Goal: Task Accomplishment & Management: Manage account settings

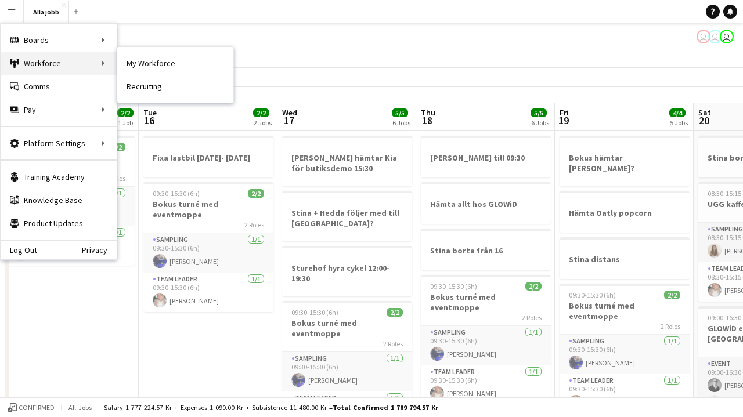
scroll to position [0, 439]
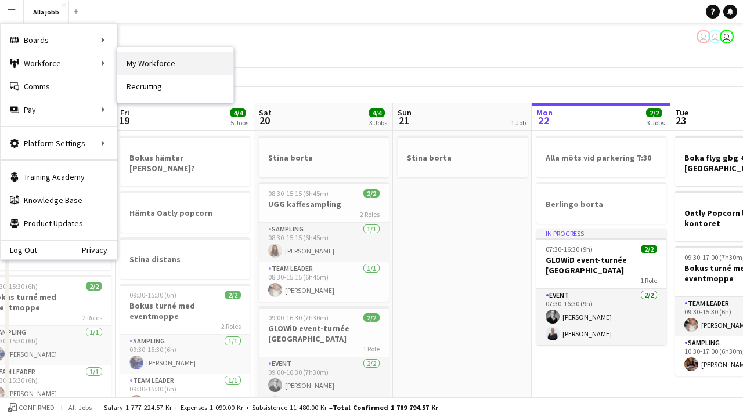
click at [142, 67] on link "My Workforce" at bounding box center [175, 63] width 116 height 23
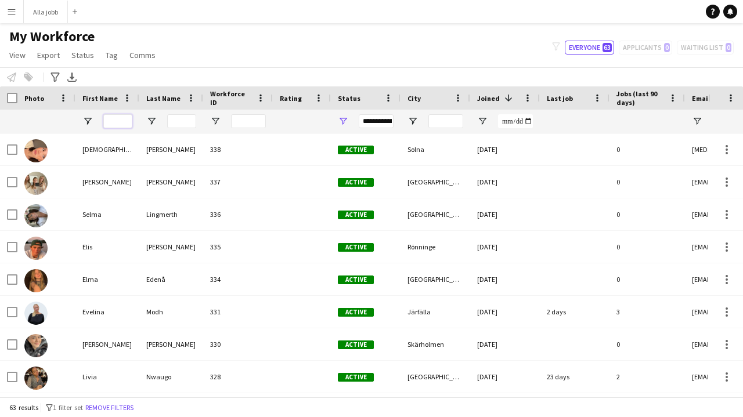
click at [111, 118] on input "First Name Filter Input" at bounding box center [117, 121] width 29 height 14
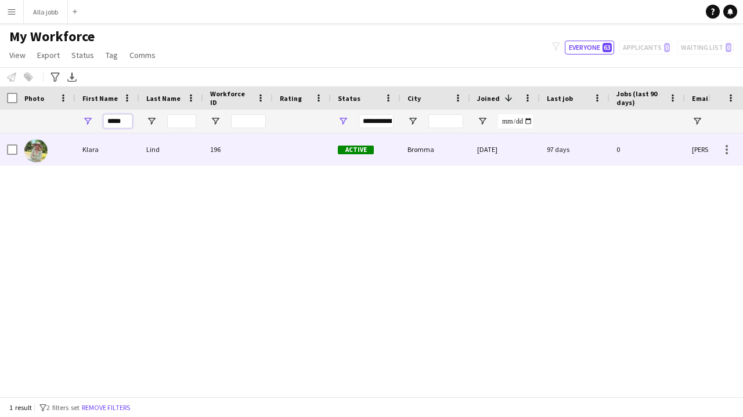
type input "*****"
click at [105, 143] on div "Klara" at bounding box center [107, 149] width 64 height 32
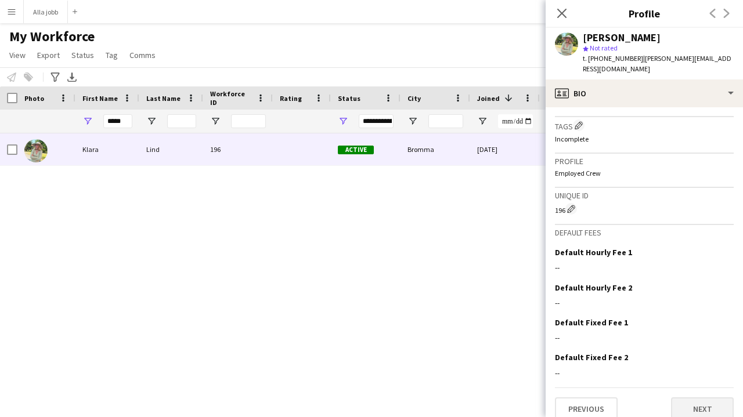
scroll to position [443, 0]
click at [695, 398] on button "Next" at bounding box center [702, 409] width 63 height 23
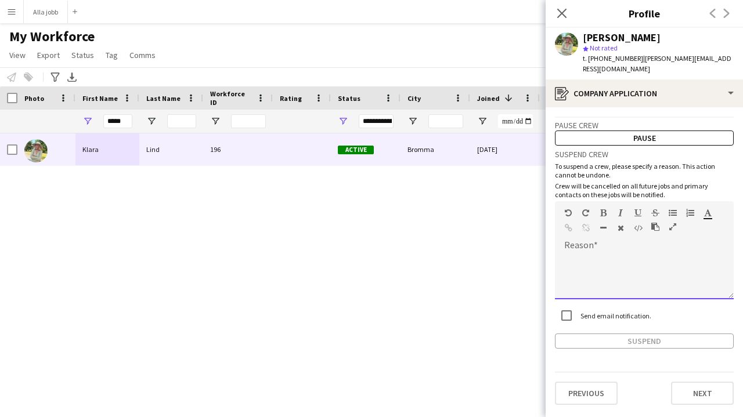
click at [619, 265] on div at bounding box center [644, 276] width 179 height 46
click at [584, 334] on button "Suspend" at bounding box center [644, 341] width 179 height 15
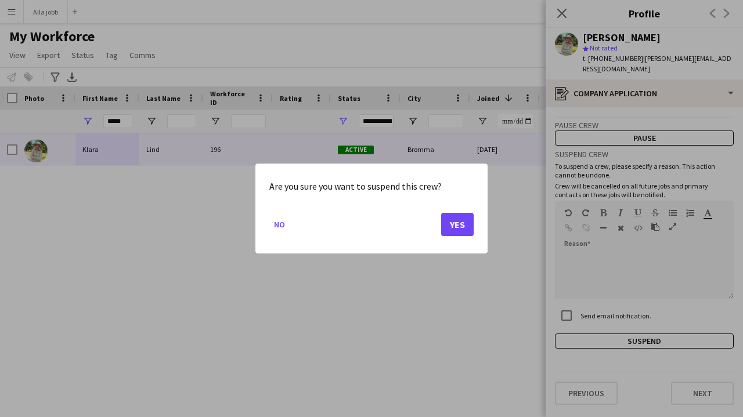
click at [461, 220] on button "Yes" at bounding box center [457, 224] width 33 height 23
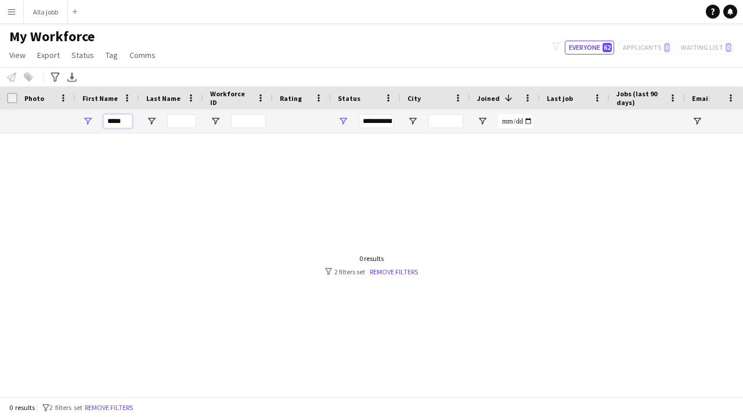
click at [127, 121] on input "*****" at bounding box center [117, 121] width 29 height 14
click at [128, 121] on input "*****" at bounding box center [117, 121] width 29 height 14
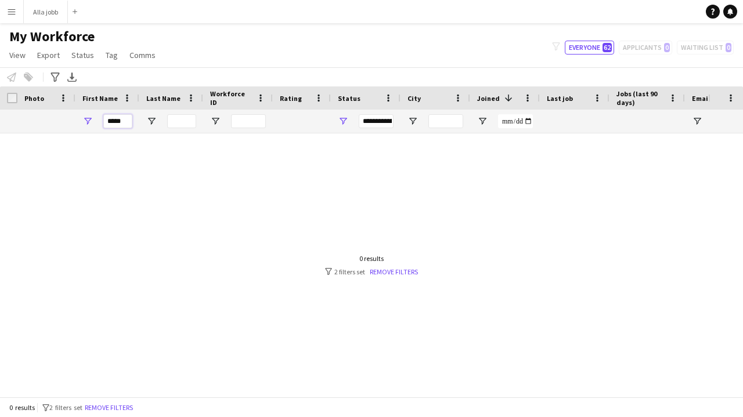
click at [128, 121] on input "*****" at bounding box center [117, 121] width 29 height 14
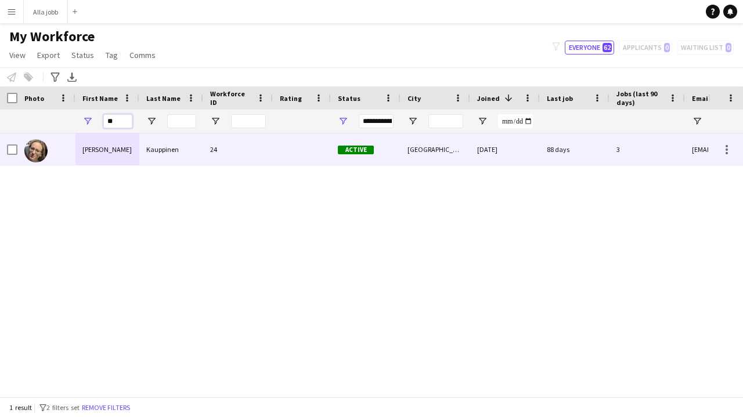
type input "*"
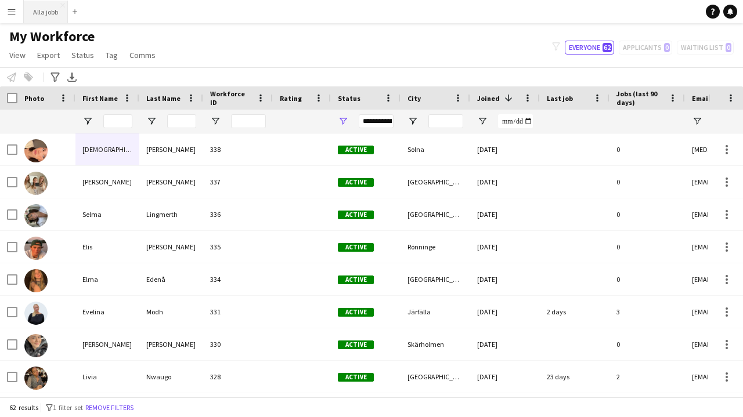
click at [50, 9] on button "Alla jobb Close" at bounding box center [46, 12] width 44 height 23
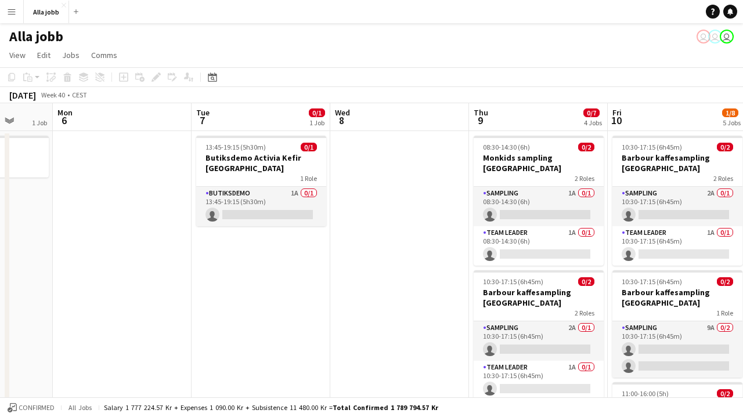
scroll to position [0, 380]
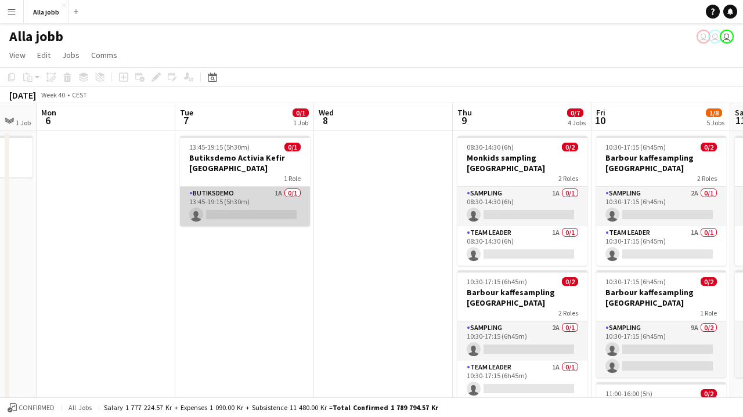
click at [261, 207] on app-card-role "Butiksdemo 1A 0/1 13:45-19:15 (5h30m) single-neutral-actions" at bounding box center [245, 206] width 130 height 39
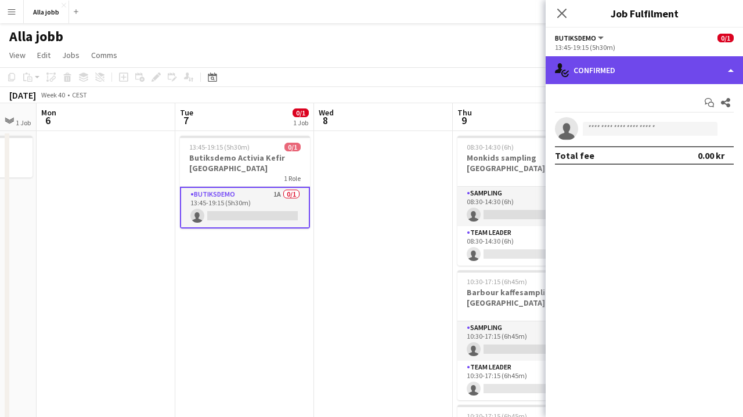
click at [655, 74] on div "single-neutral-actions-check-2 Confirmed" at bounding box center [644, 70] width 197 height 28
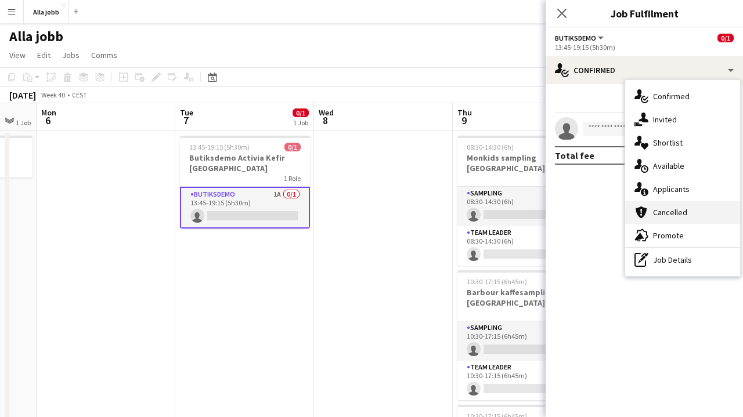
click at [675, 201] on div "cancellation Cancelled" at bounding box center [682, 212] width 115 height 23
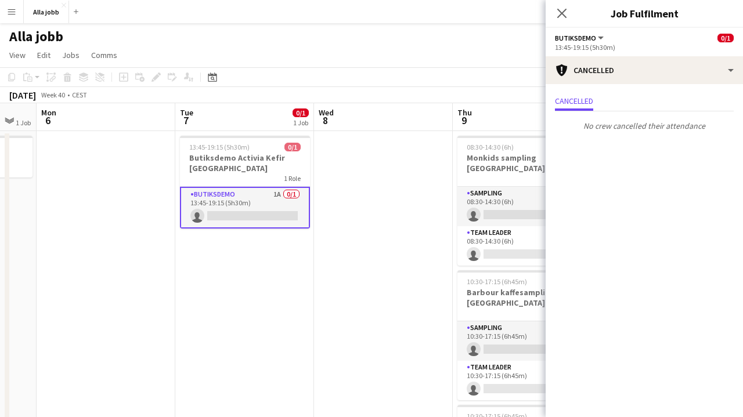
click at [637, 52] on app-options-switcher "Butiksdemo All roles [PERSON_NAME] 0/1 13:45-19:15 (5h30m)" at bounding box center [644, 42] width 197 height 28
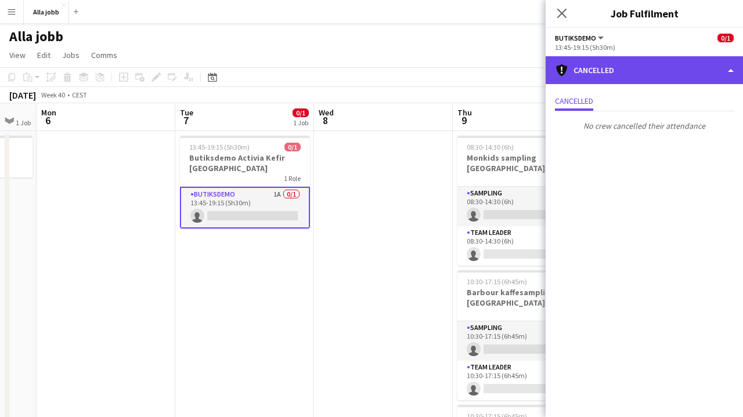
click at [637, 81] on div "cancellation Cancelled" at bounding box center [644, 70] width 197 height 28
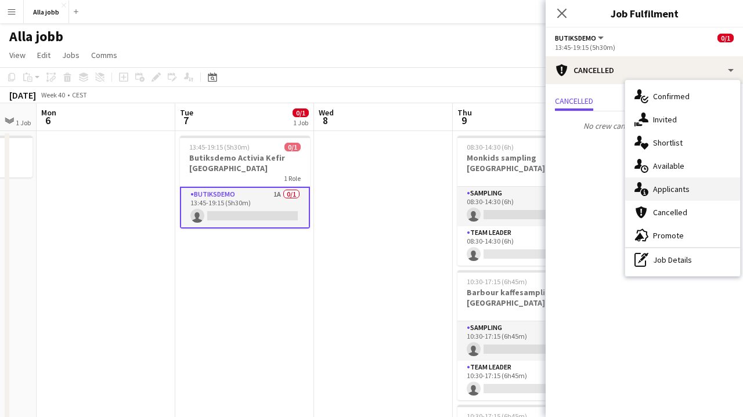
click at [672, 180] on div "single-neutral-actions-information Applicants" at bounding box center [682, 189] width 115 height 23
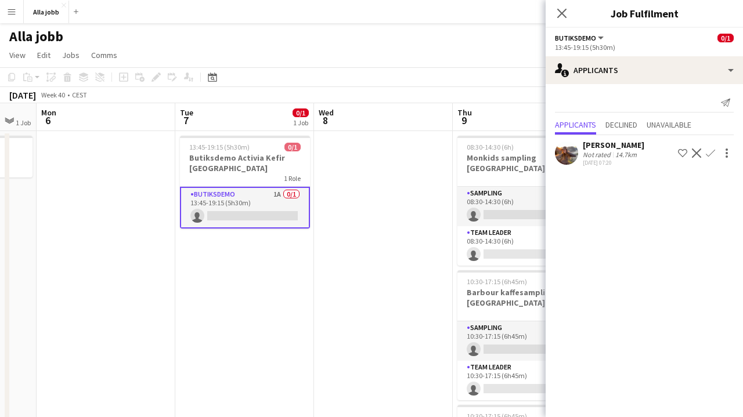
click at [708, 154] on app-icon "Confirm" at bounding box center [710, 153] width 9 height 9
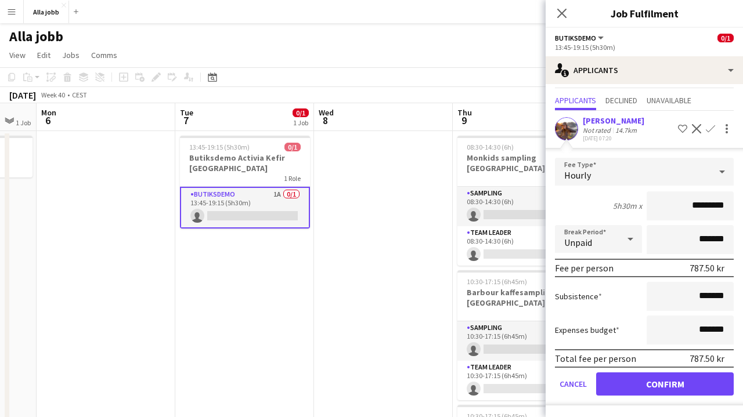
scroll to position [24, 0]
click at [643, 385] on button "Confirm" at bounding box center [665, 384] width 138 height 23
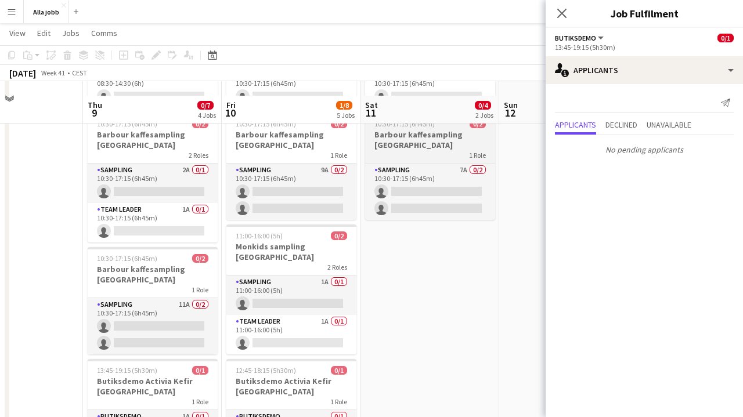
scroll to position [175, 0]
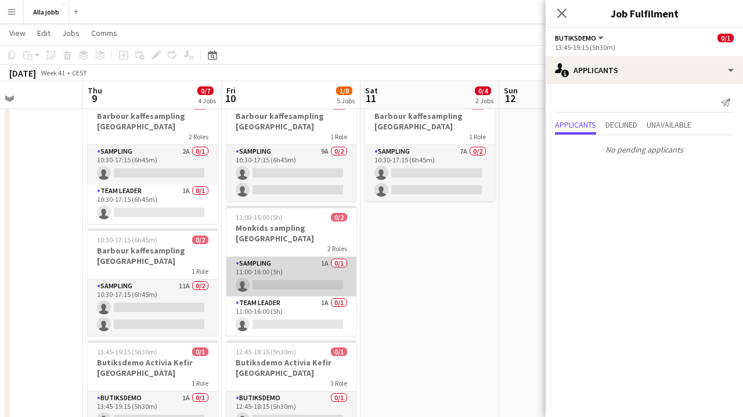
click at [349, 261] on app-card-role "Sampling 1A 0/1 11:00-16:00 (5h) single-neutral-actions" at bounding box center [291, 276] width 130 height 39
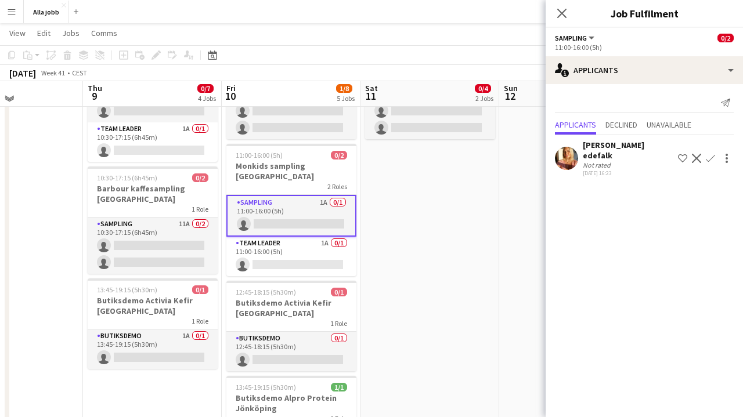
scroll to position [243, 0]
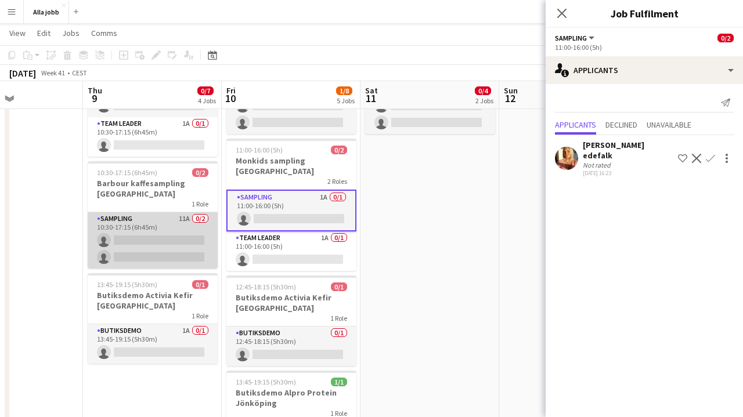
click at [175, 236] on app-card-role "Sampling 11A 0/2 10:30-17:15 (6h45m) single-neutral-actions single-neutral-acti…" at bounding box center [153, 240] width 130 height 56
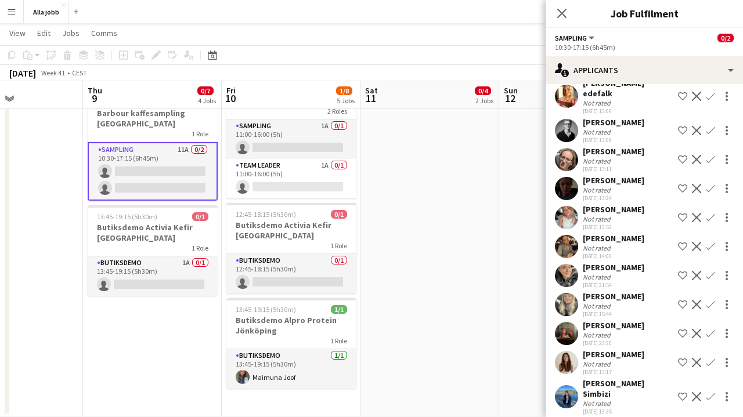
scroll to position [62, 0]
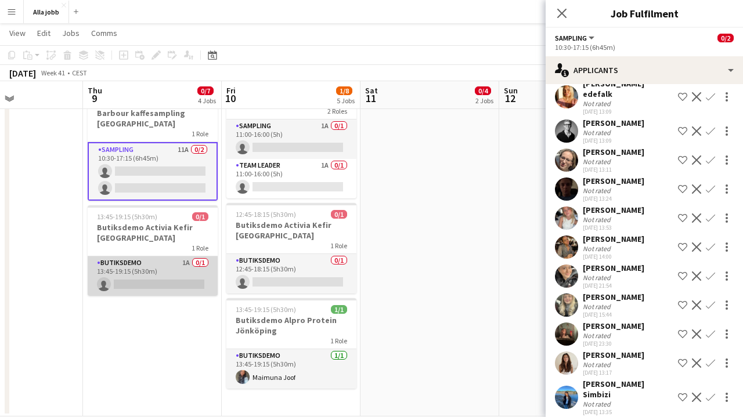
click at [197, 275] on app-card-role "Butiksdemo 1A 0/1 13:45-19:15 (5h30m) single-neutral-actions" at bounding box center [153, 276] width 130 height 39
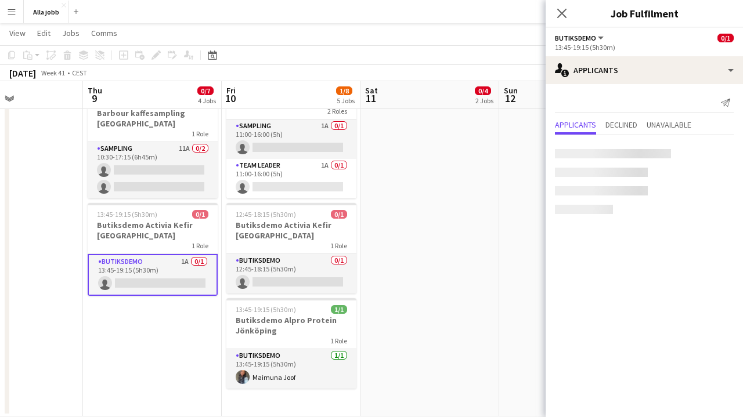
scroll to position [0, 0]
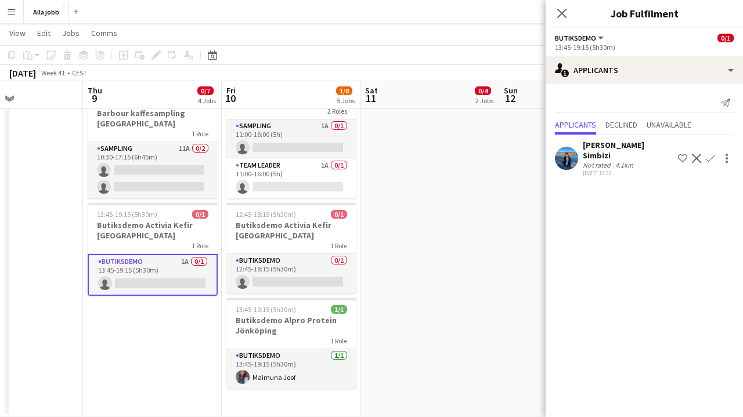
click at [715, 157] on button "Confirm" at bounding box center [710, 158] width 14 height 14
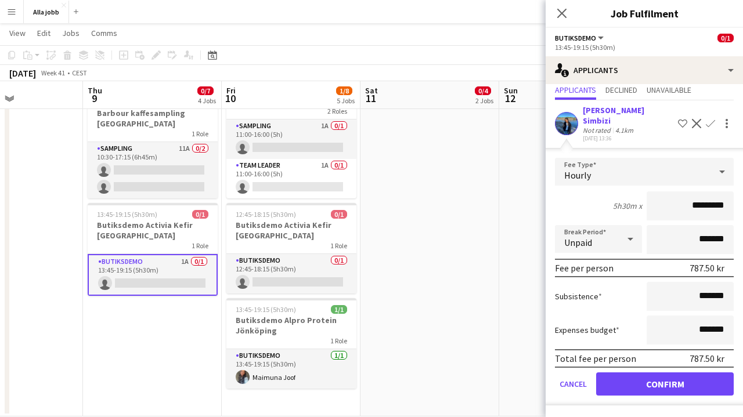
scroll to position [35, 0]
click at [667, 384] on button "Confirm" at bounding box center [665, 384] width 138 height 23
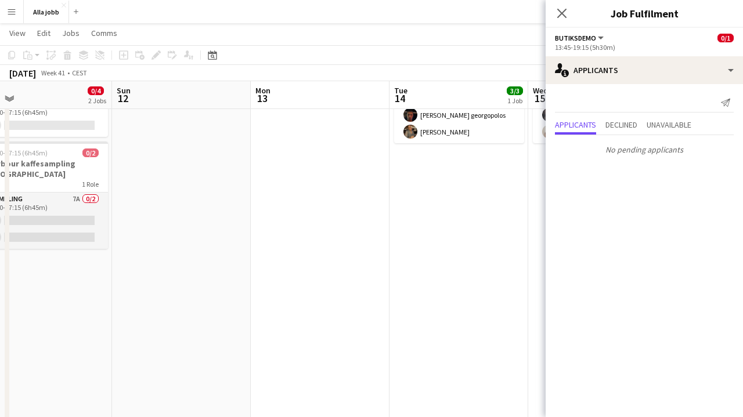
scroll to position [0, 0]
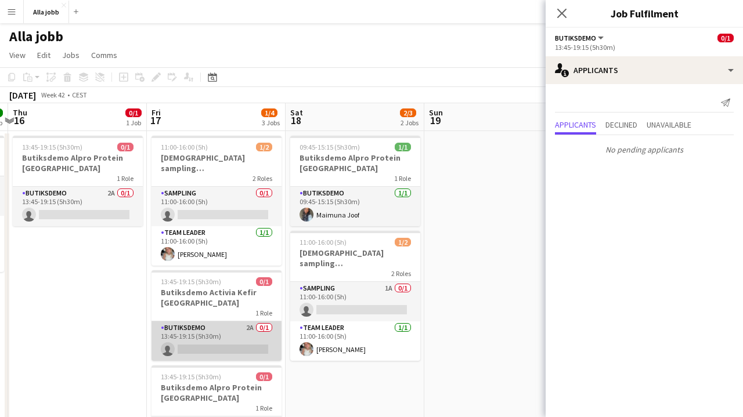
click at [253, 328] on app-card-role "Butiksdemo 2A 0/1 13:45-19:15 (5h30m) single-neutral-actions" at bounding box center [216, 341] width 130 height 39
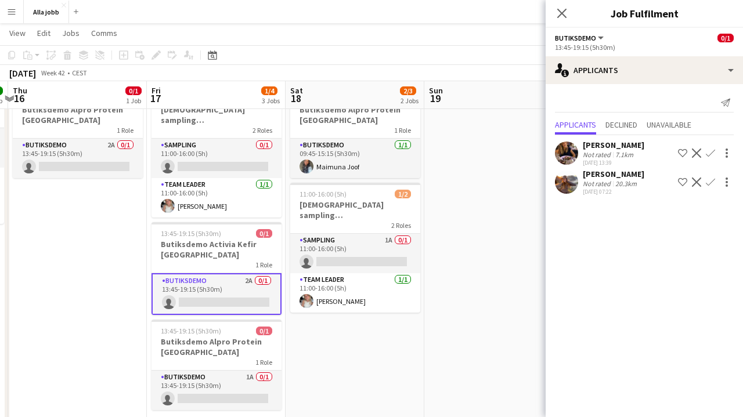
click at [712, 185] on app-icon "Confirm" at bounding box center [710, 182] width 9 height 9
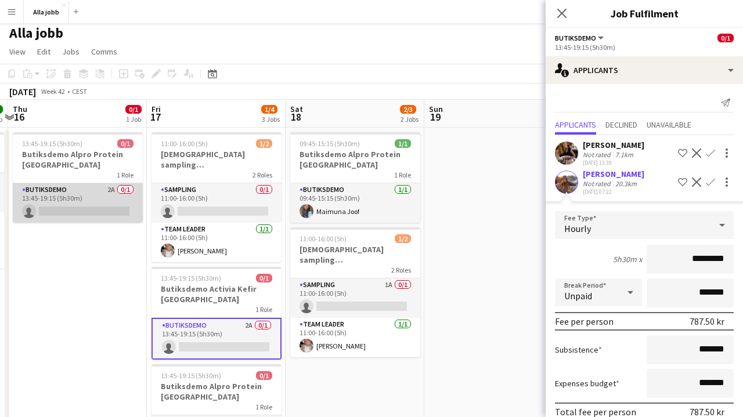
click at [84, 196] on app-card-role "Butiksdemo 2A 0/1 13:45-19:15 (5h30m) single-neutral-actions" at bounding box center [78, 202] width 130 height 39
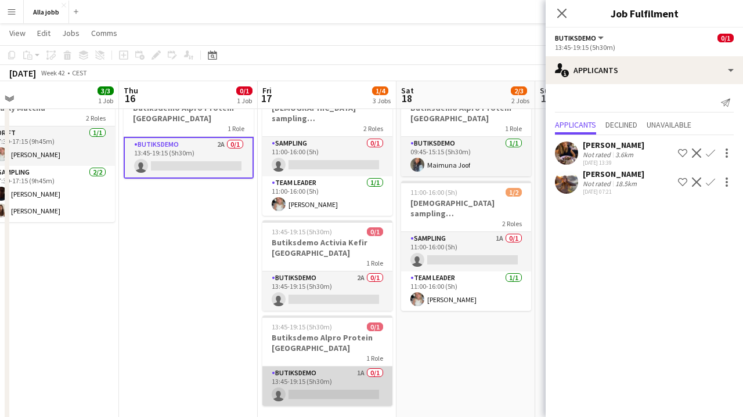
click at [340, 373] on app-card-role "Butiksdemo 1A 0/1 13:45-19:15 (5h30m) single-neutral-actions" at bounding box center [327, 386] width 130 height 39
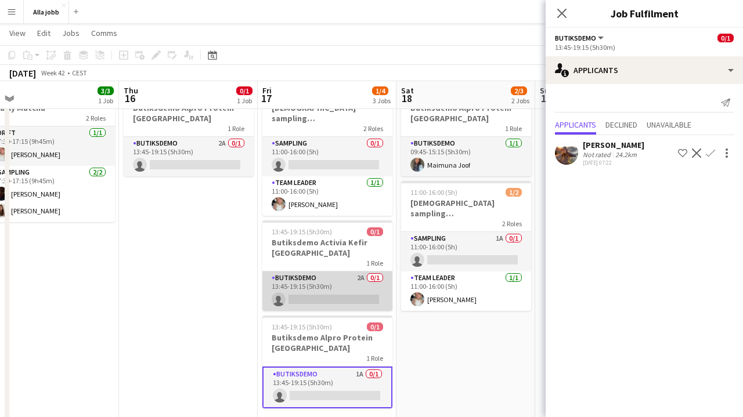
click at [348, 286] on app-card-role "Butiksdemo 2A 0/1 13:45-19:15 (5h30m) single-neutral-actions" at bounding box center [327, 291] width 130 height 39
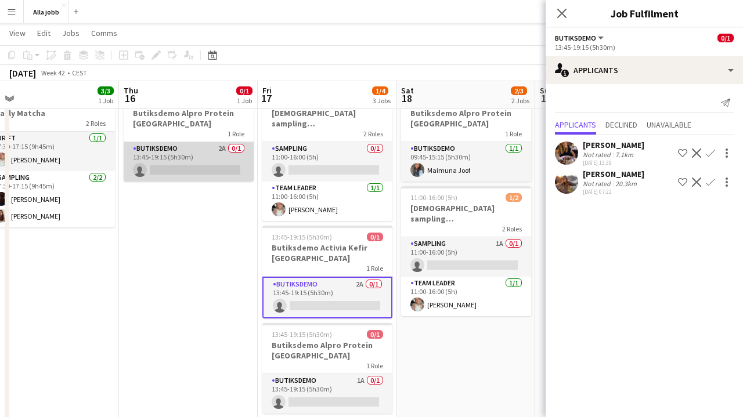
click at [220, 160] on app-card-role "Butiksdemo 2A 0/1 13:45-19:15 (5h30m) single-neutral-actions" at bounding box center [189, 161] width 130 height 39
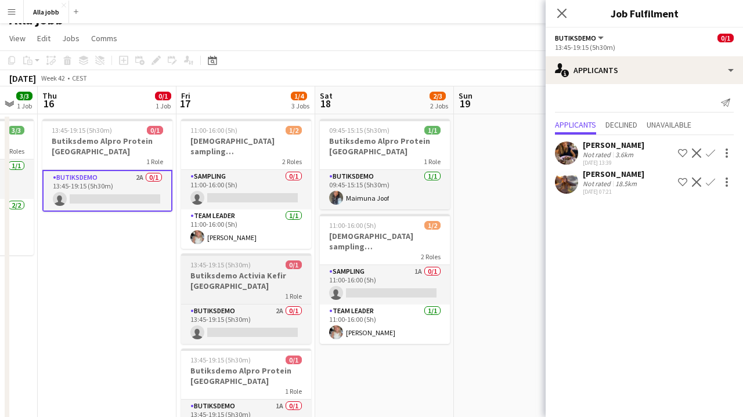
scroll to position [26, 0]
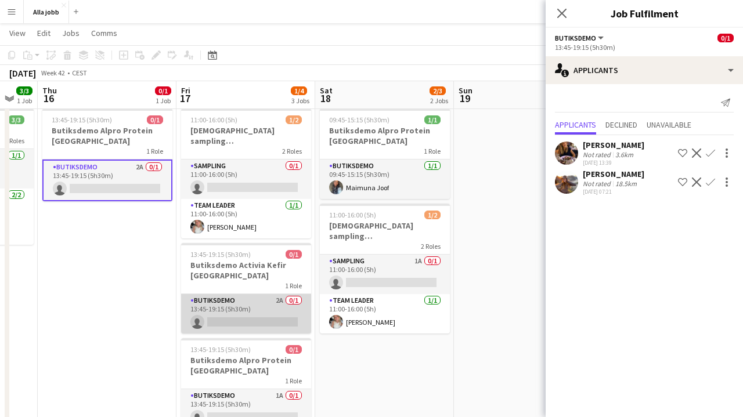
click at [261, 310] on app-card-role "Butiksdemo 2A 0/1 13:45-19:15 (5h30m) single-neutral-actions" at bounding box center [246, 313] width 130 height 39
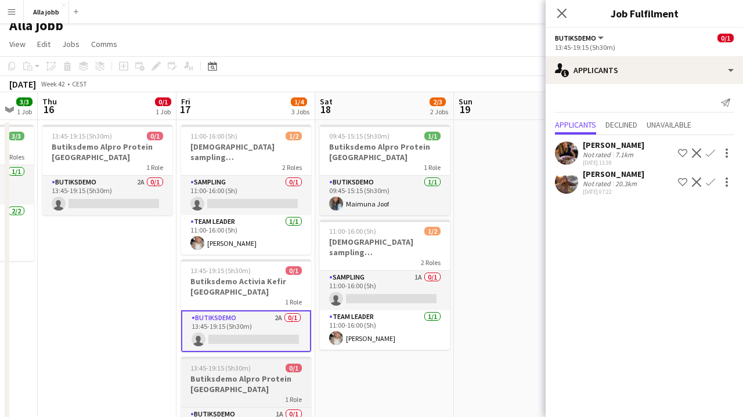
scroll to position [10, 0]
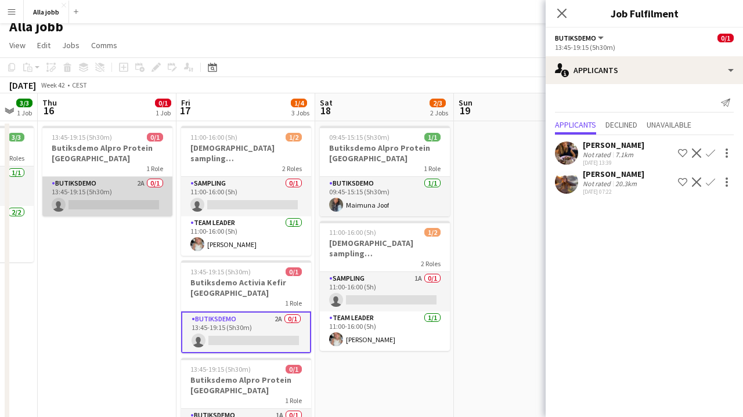
click at [125, 195] on app-card-role "Butiksdemo 2A 0/1 13:45-19:15 (5h30m) single-neutral-actions" at bounding box center [107, 196] width 130 height 39
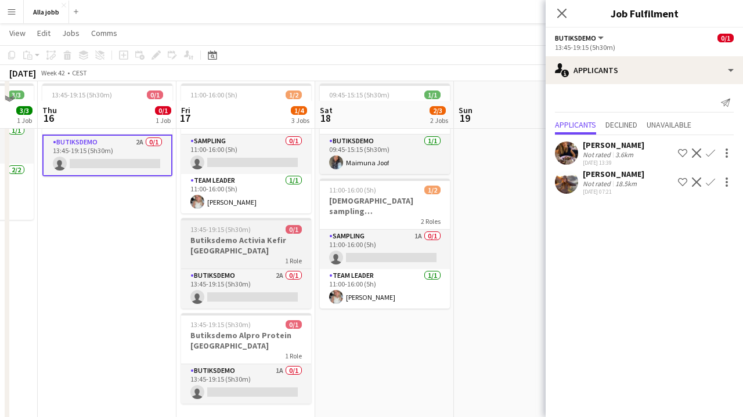
scroll to position [35, 0]
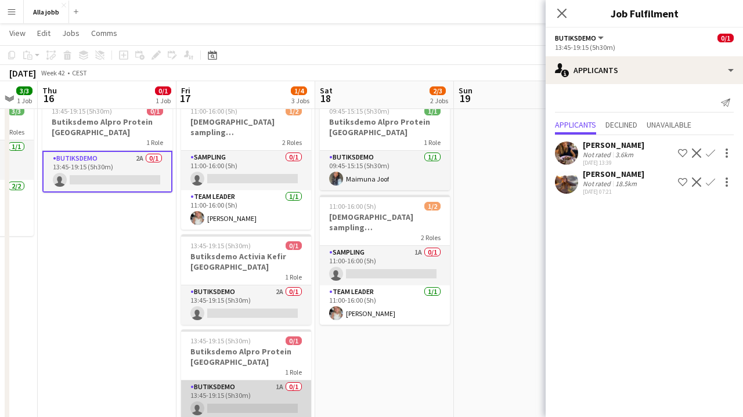
click at [257, 387] on app-card-role "Butiksdemo 1A 0/1 13:45-19:15 (5h30m) single-neutral-actions" at bounding box center [246, 400] width 130 height 39
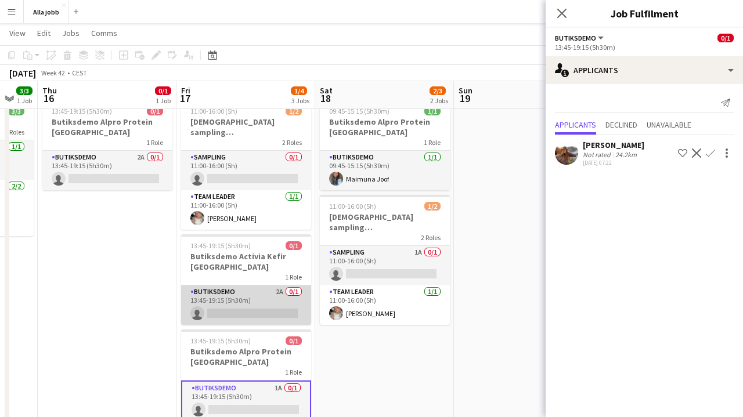
click at [265, 291] on app-card-role "Butiksdemo 2A 0/1 13:45-19:15 (5h30m) single-neutral-actions" at bounding box center [246, 305] width 130 height 39
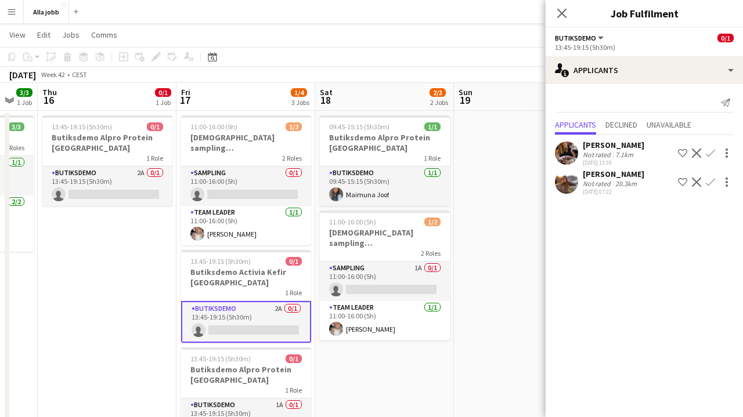
scroll to position [15, 0]
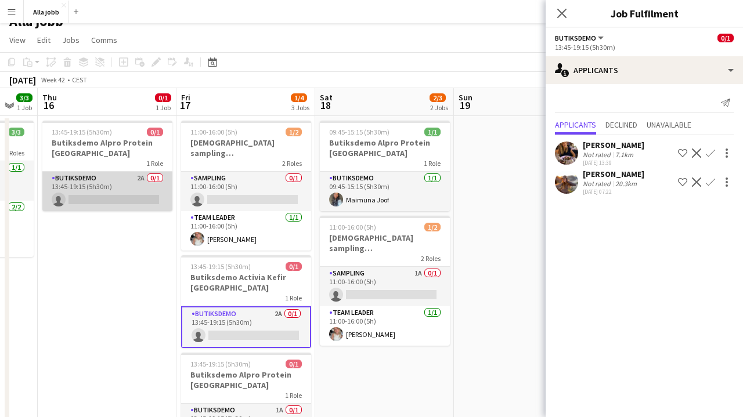
click at [150, 181] on app-card-role "Butiksdemo 2A 0/1 13:45-19:15 (5h30m) single-neutral-actions" at bounding box center [107, 191] width 130 height 39
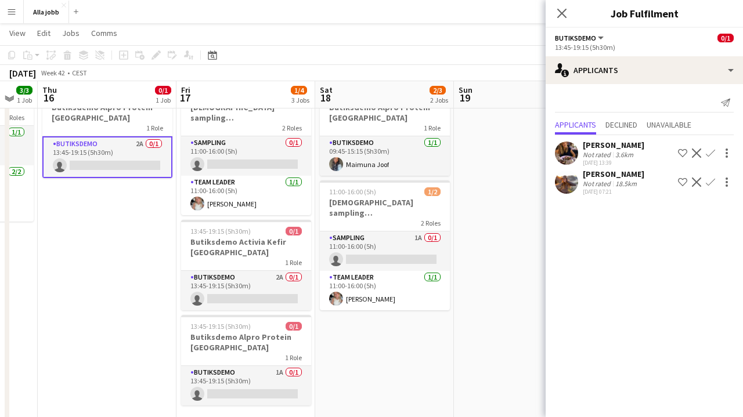
scroll to position [0, 0]
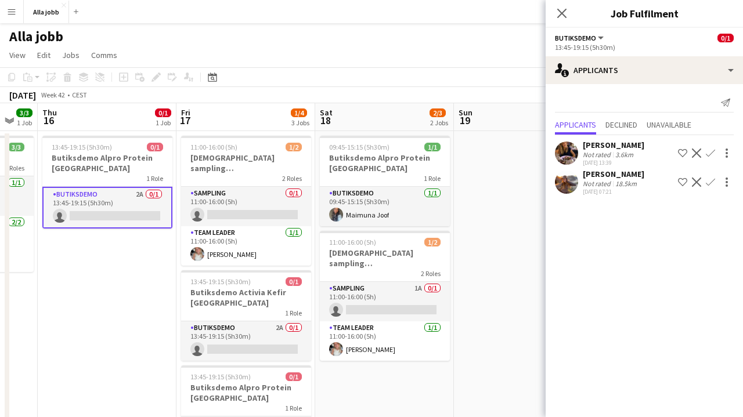
click at [708, 178] on app-icon "Confirm" at bounding box center [710, 182] width 9 height 9
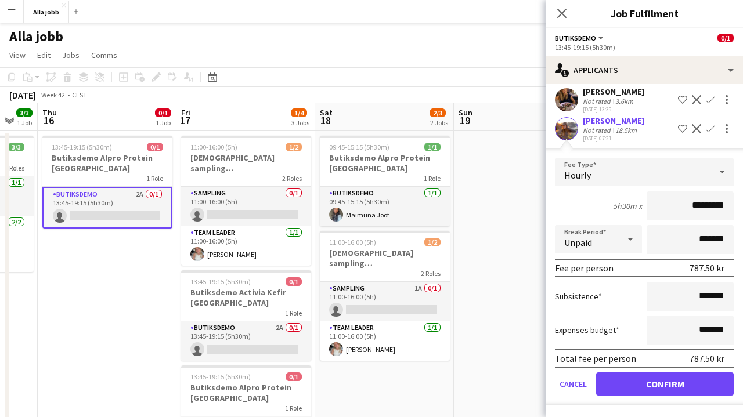
scroll to position [53, 0]
click at [661, 381] on button "Confirm" at bounding box center [665, 384] width 138 height 23
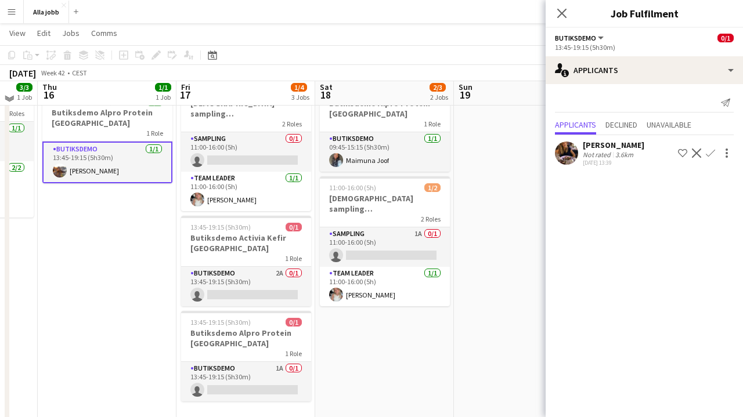
scroll to position [59, 0]
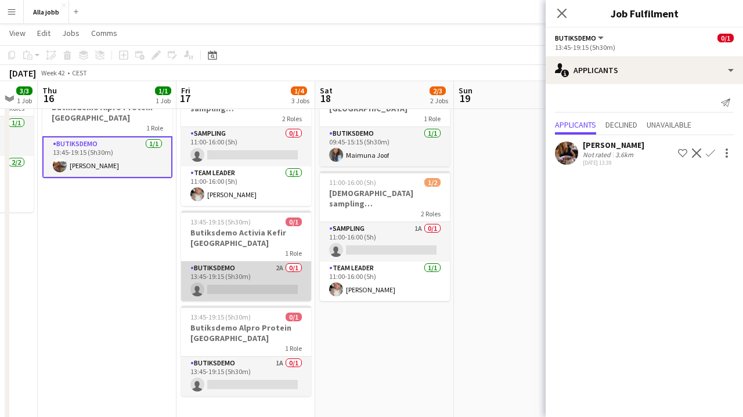
click at [267, 264] on app-card-role "Butiksdemo 2A 0/1 13:45-19:15 (5h30m) single-neutral-actions" at bounding box center [246, 281] width 130 height 39
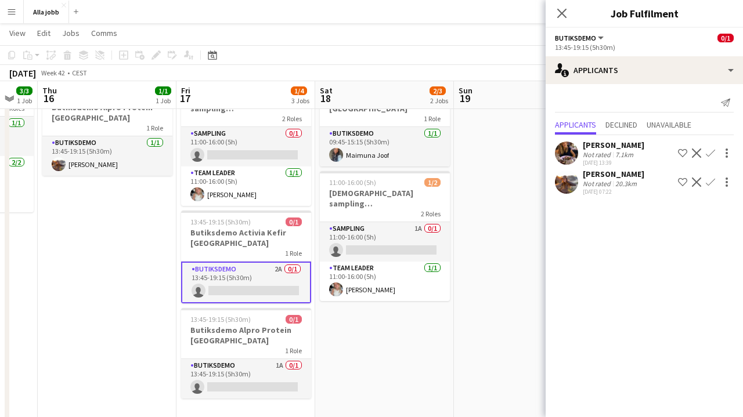
click at [709, 183] on app-icon "Confirm" at bounding box center [710, 182] width 9 height 9
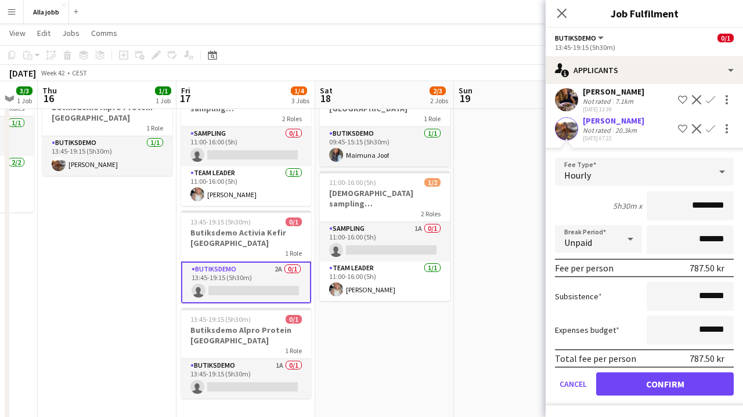
scroll to position [53, 0]
click at [652, 380] on button "Confirm" at bounding box center [665, 384] width 138 height 23
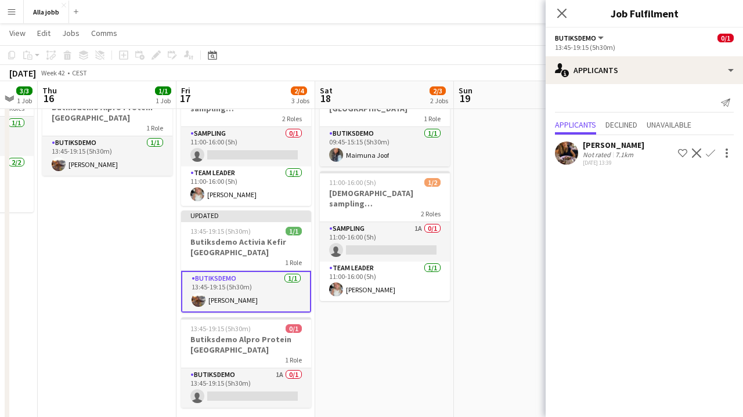
click at [477, 338] on app-date-cell at bounding box center [523, 371] width 139 height 600
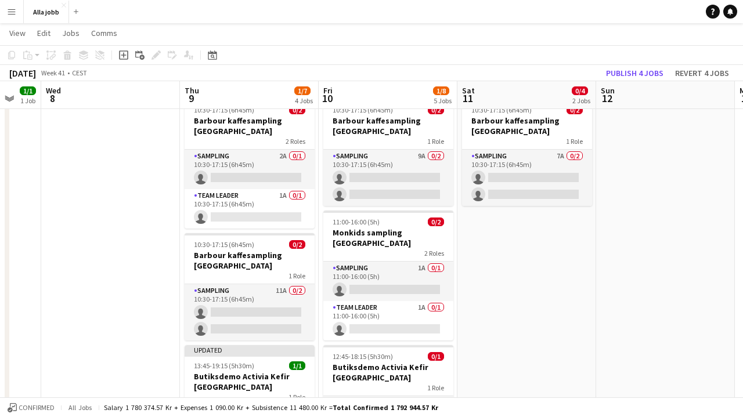
scroll to position [0, 362]
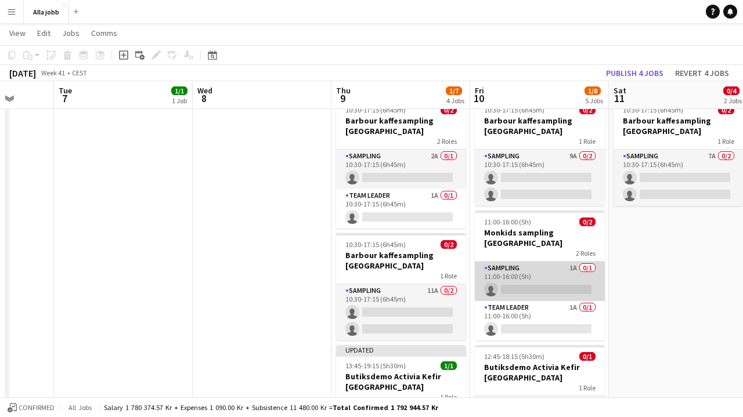
click at [544, 281] on app-card-role "Sampling 1A 0/1 11:00-16:00 (5h) single-neutral-actions" at bounding box center [540, 281] width 130 height 39
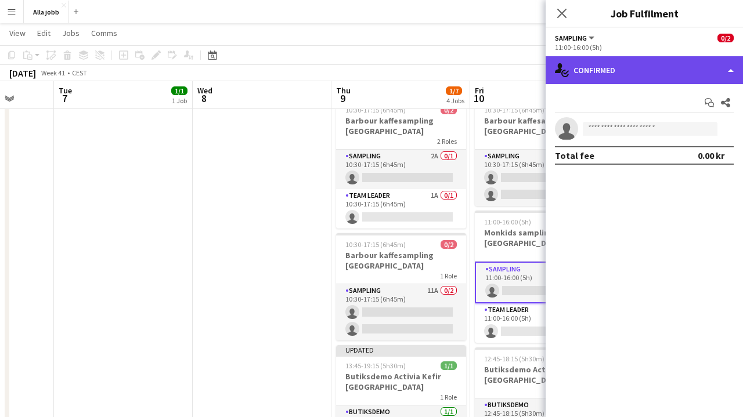
click at [642, 79] on div "single-neutral-actions-check-2 Confirmed" at bounding box center [644, 70] width 197 height 28
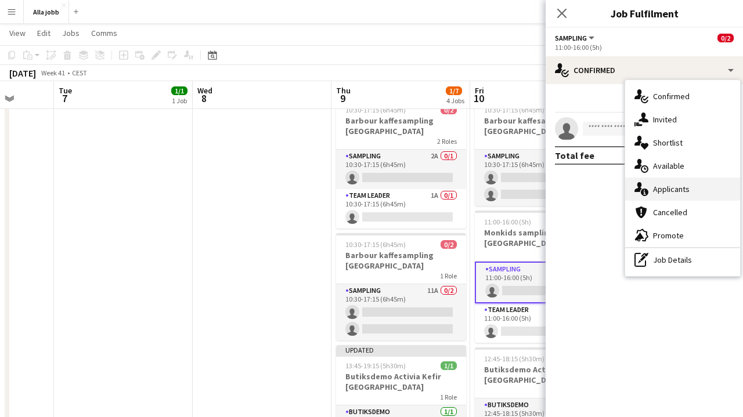
click at [674, 199] on div "single-neutral-actions-information Applicants" at bounding box center [682, 189] width 115 height 23
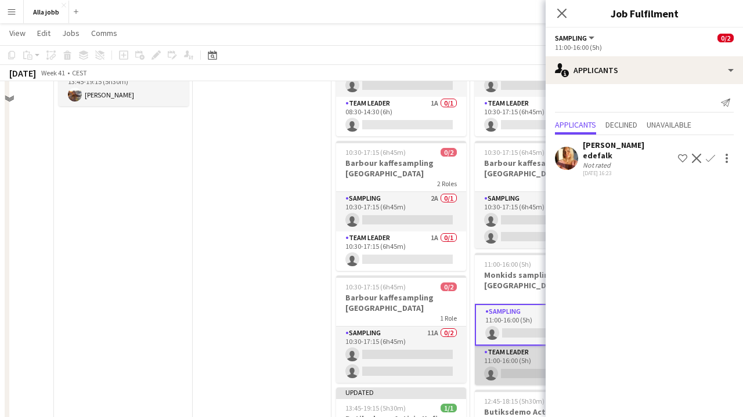
scroll to position [74, 0]
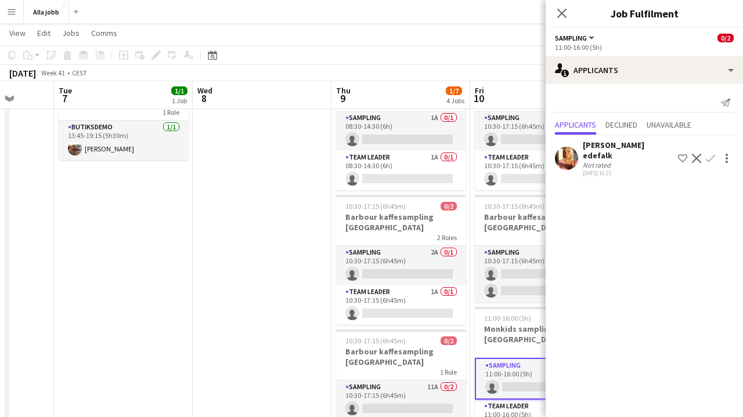
click at [255, 236] on app-date-cell at bounding box center [262, 356] width 139 height 600
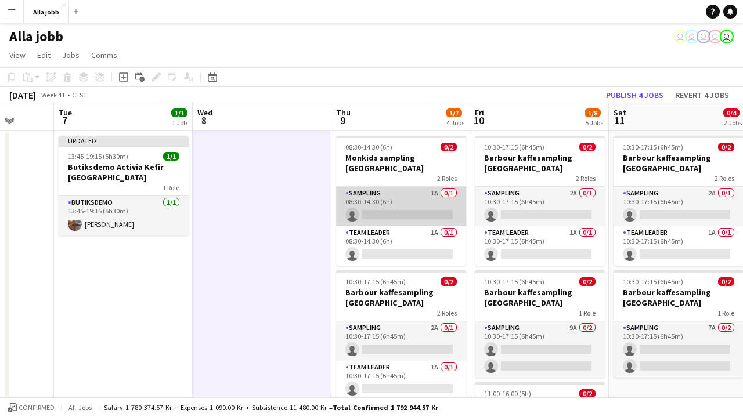
scroll to position [0, 0]
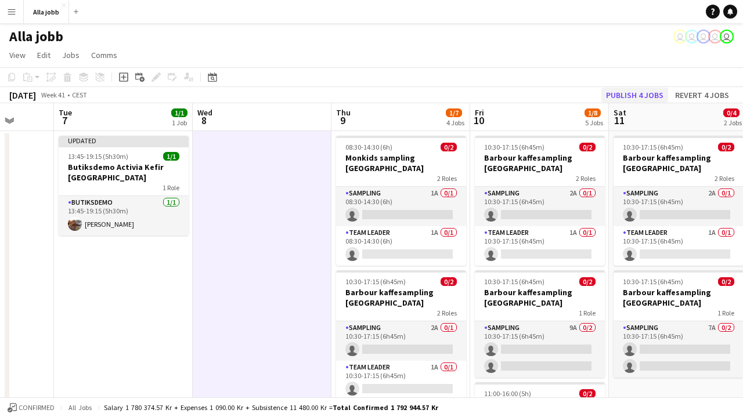
click at [636, 95] on button "Publish 4 jobs" at bounding box center [634, 95] width 67 height 15
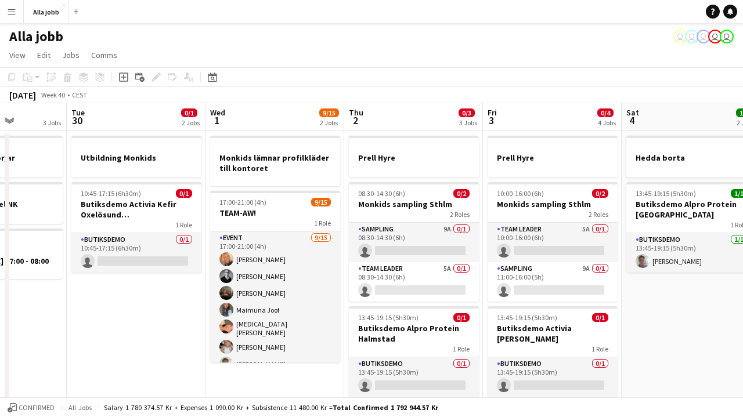
scroll to position [0, 333]
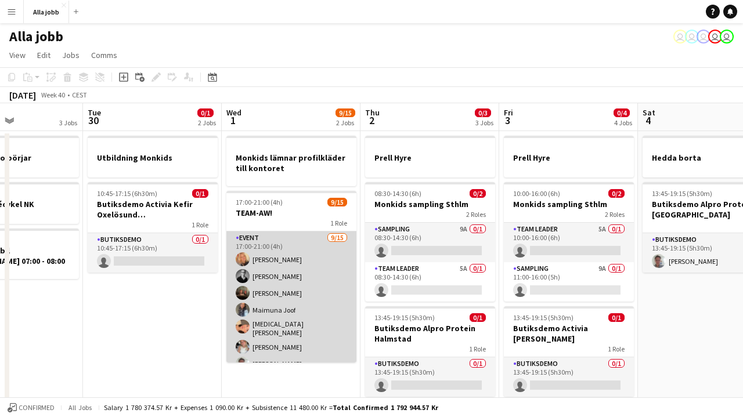
click at [302, 306] on app-card-role "Event [DATE] 17:00-21:00 (4h) [PERSON_NAME] [PERSON_NAME] [PERSON_NAME] [PERSON…" at bounding box center [291, 371] width 130 height 279
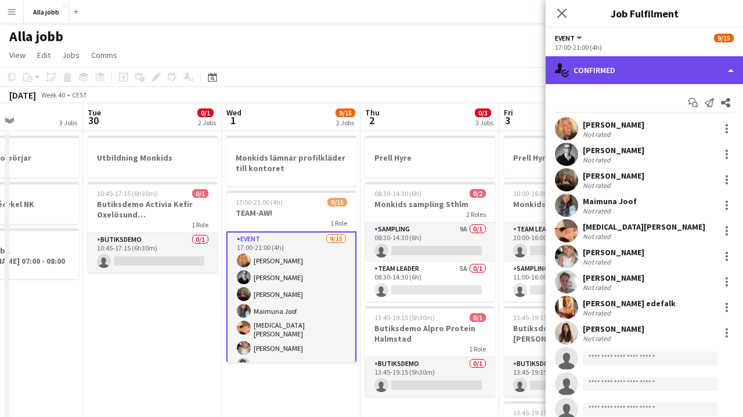
click at [645, 69] on div "single-neutral-actions-check-2 Confirmed" at bounding box center [644, 70] width 197 height 28
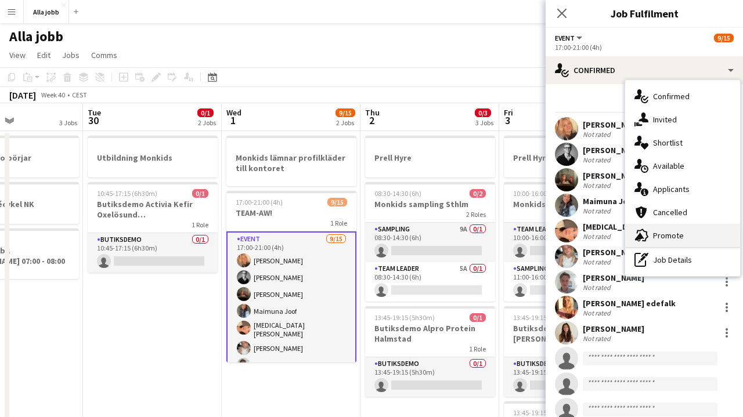
click at [667, 237] on span "Promote" at bounding box center [668, 235] width 31 height 10
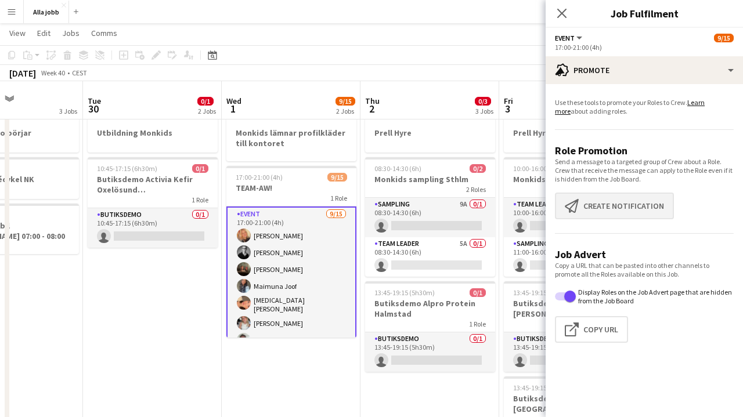
scroll to position [34, 0]
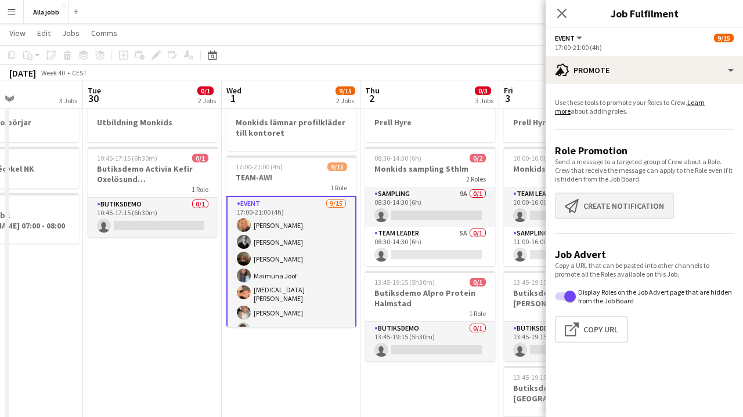
click at [600, 200] on button "Create notification Create notification" at bounding box center [614, 206] width 119 height 27
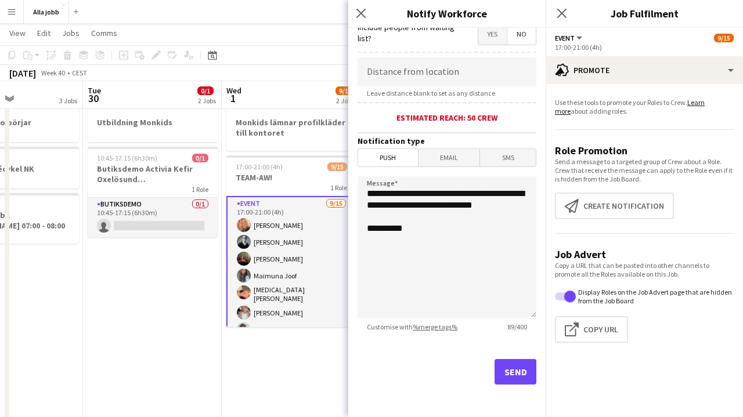
scroll to position [222, 0]
click at [508, 371] on button "Send" at bounding box center [516, 372] width 42 height 26
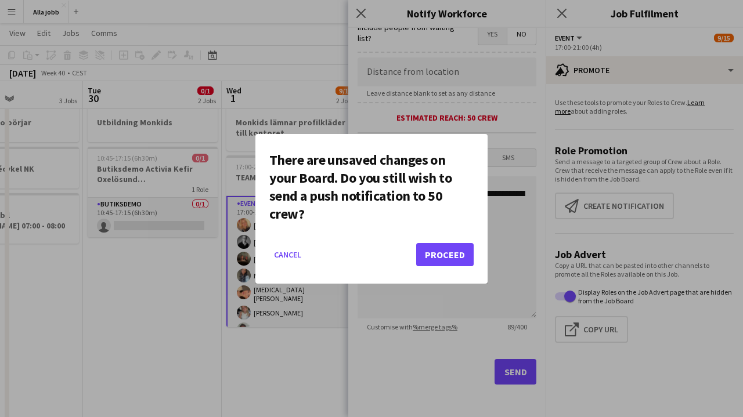
scroll to position [0, 0]
click at [452, 252] on button "Proceed" at bounding box center [444, 254] width 57 height 23
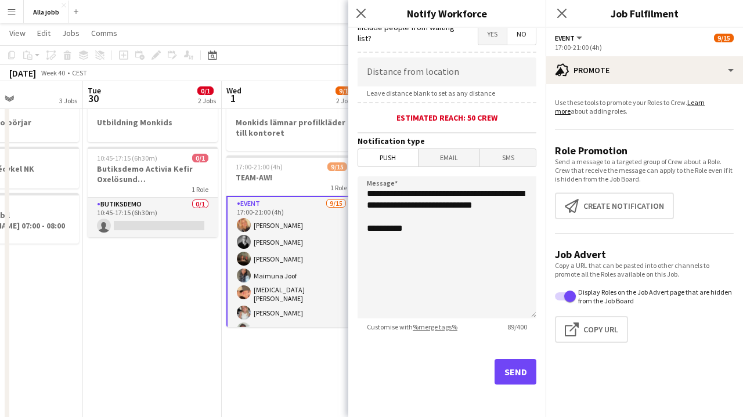
scroll to position [34, 0]
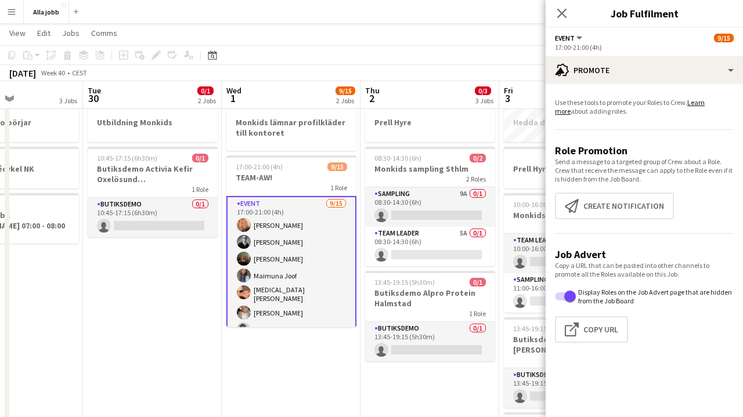
click at [346, 378] on app-date-cell "Monkids lämnar profilkläder till kontoret 17:00-21:00 (4h) 9/15 TEAM-AW! 1 Role…" at bounding box center [291, 396] width 139 height 600
